Goal: Find contact information: Find contact information

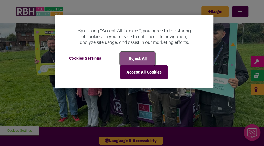
click at [138, 59] on button "Reject All" at bounding box center [137, 59] width 35 height 14
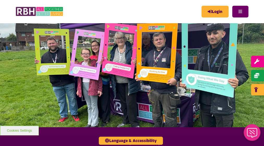
click at [232, 11] on button "Menu" at bounding box center [240, 12] width 16 height 12
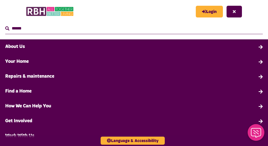
click at [26, 47] on link "About Us" at bounding box center [134, 46] width 268 height 15
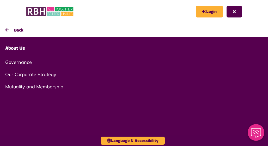
click at [4, 31] on button "Back" at bounding box center [134, 30] width 268 height 14
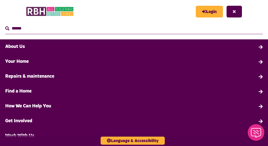
scroll to position [26, 0]
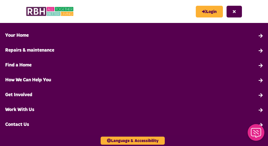
click at [21, 126] on link "Contact Us" at bounding box center [134, 124] width 268 height 15
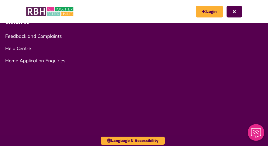
click at [23, 49] on link "Help Centre" at bounding box center [134, 48] width 268 height 12
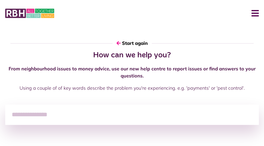
click at [164, 105] on input "search" at bounding box center [132, 115] width 254 height 20
type input "**********"
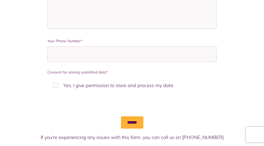
scroll to position [393, 0]
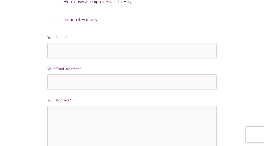
scroll to position [393, 0]
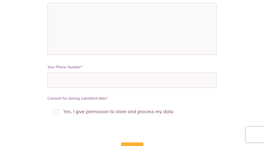
scroll to position [183, 0]
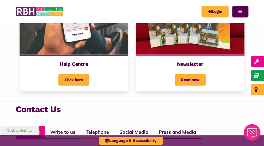
scroll to position [365, 0]
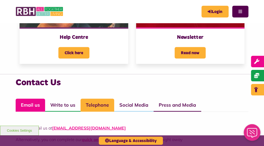
click at [103, 99] on link "Telephone" at bounding box center [98, 105] width 34 height 13
